Goal: Task Accomplishment & Management: Manage account settings

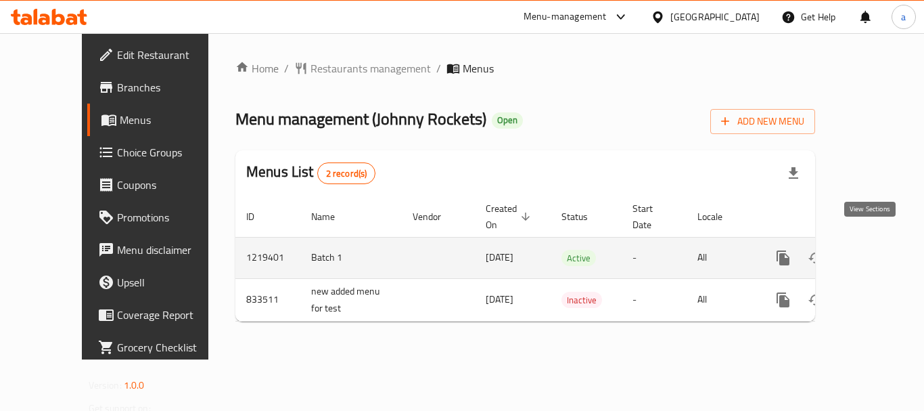
click at [874, 250] on icon "enhanced table" at bounding box center [881, 258] width 16 height 16
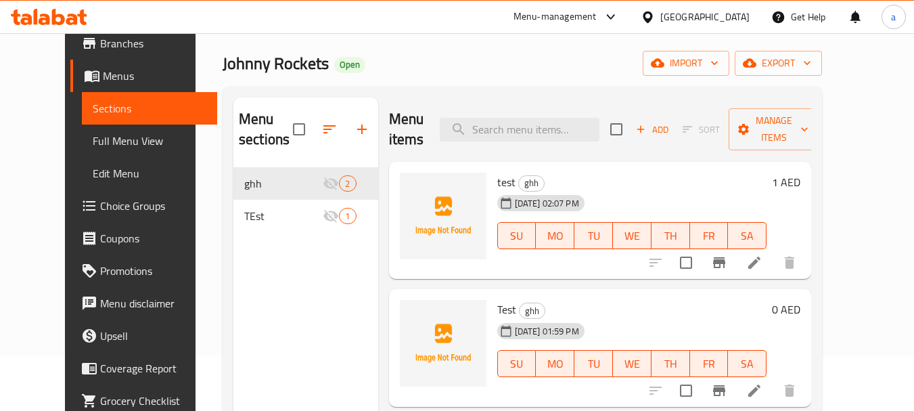
scroll to position [68, 0]
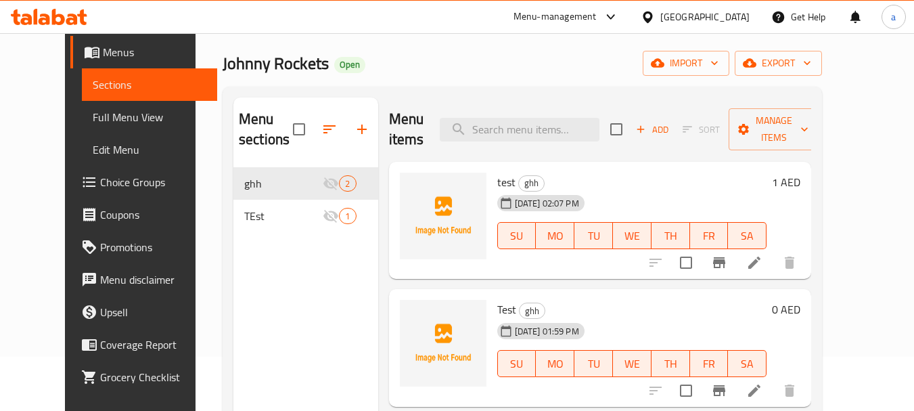
click at [70, 195] on link "Choice Groups" at bounding box center [144, 182] width 148 height 32
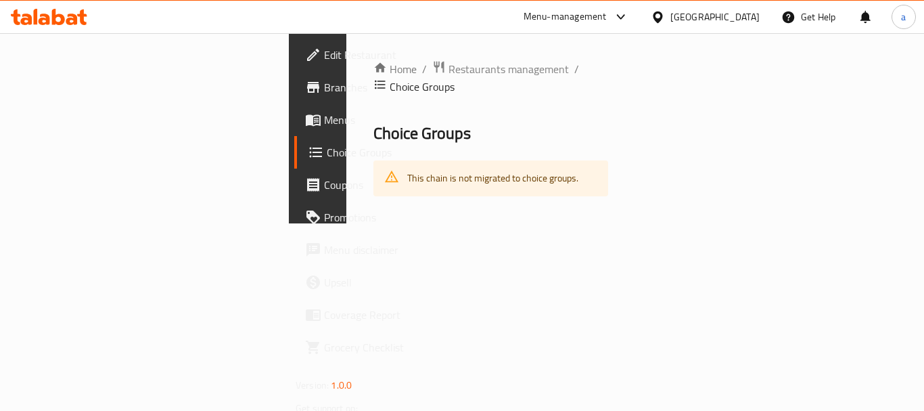
click at [692, 10] on div "[GEOGRAPHIC_DATA]" at bounding box center [715, 16] width 89 height 15
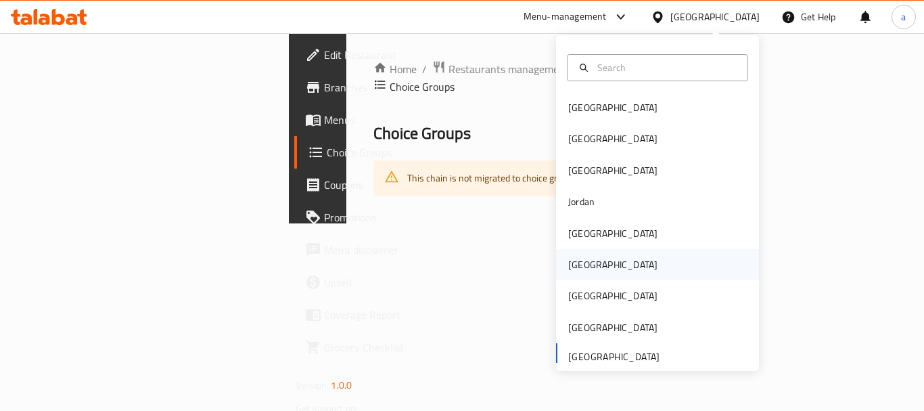
click at [570, 265] on div "[GEOGRAPHIC_DATA]" at bounding box center [612, 264] width 89 height 15
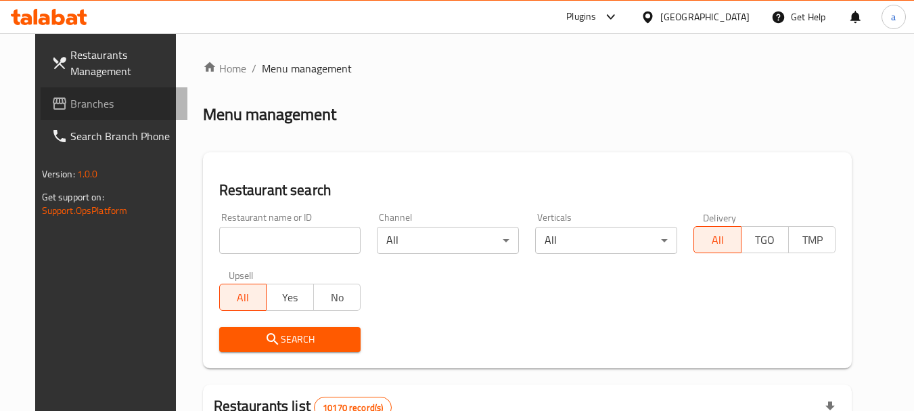
click at [82, 106] on span "Branches" at bounding box center [123, 103] width 107 height 16
